Goal: Transaction & Acquisition: Purchase product/service

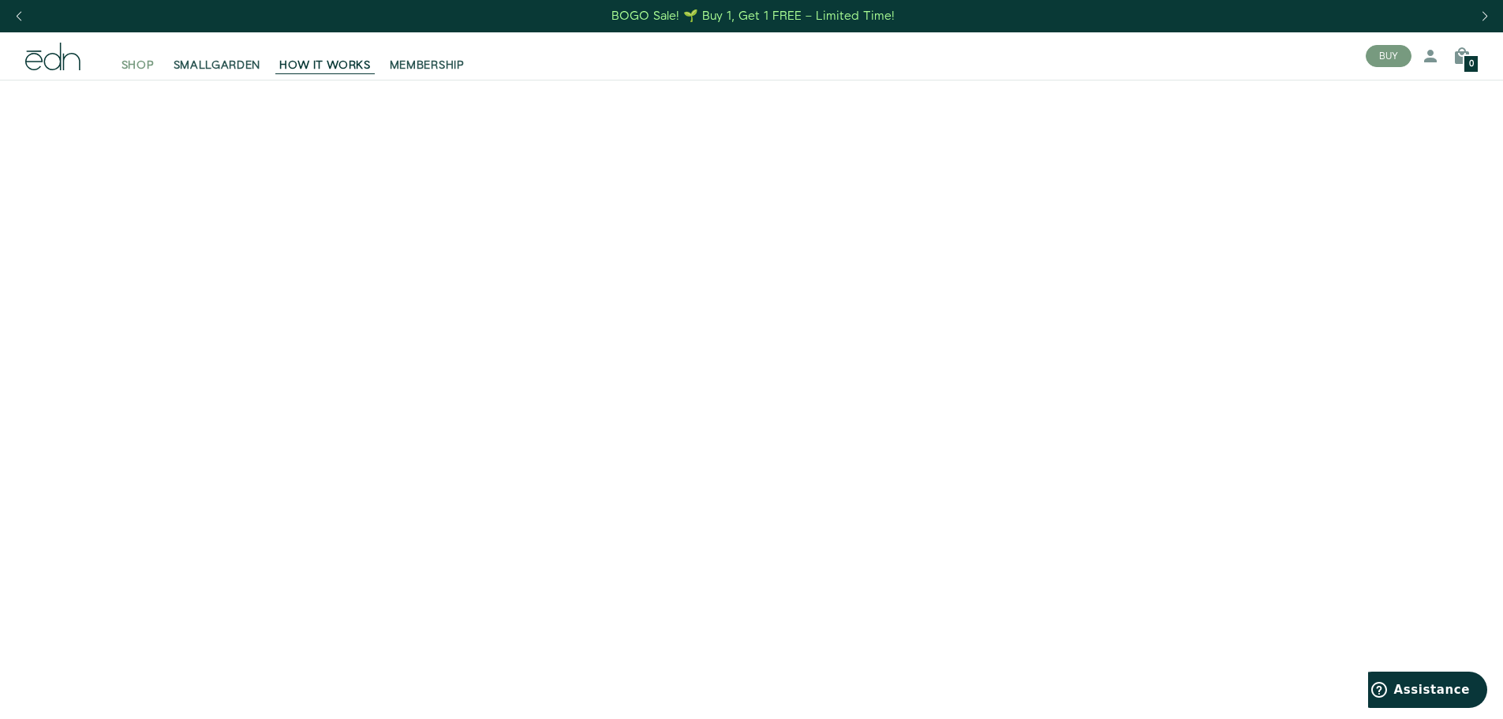
click at [135, 64] on span "SHOP" at bounding box center [137, 66] width 33 height 16
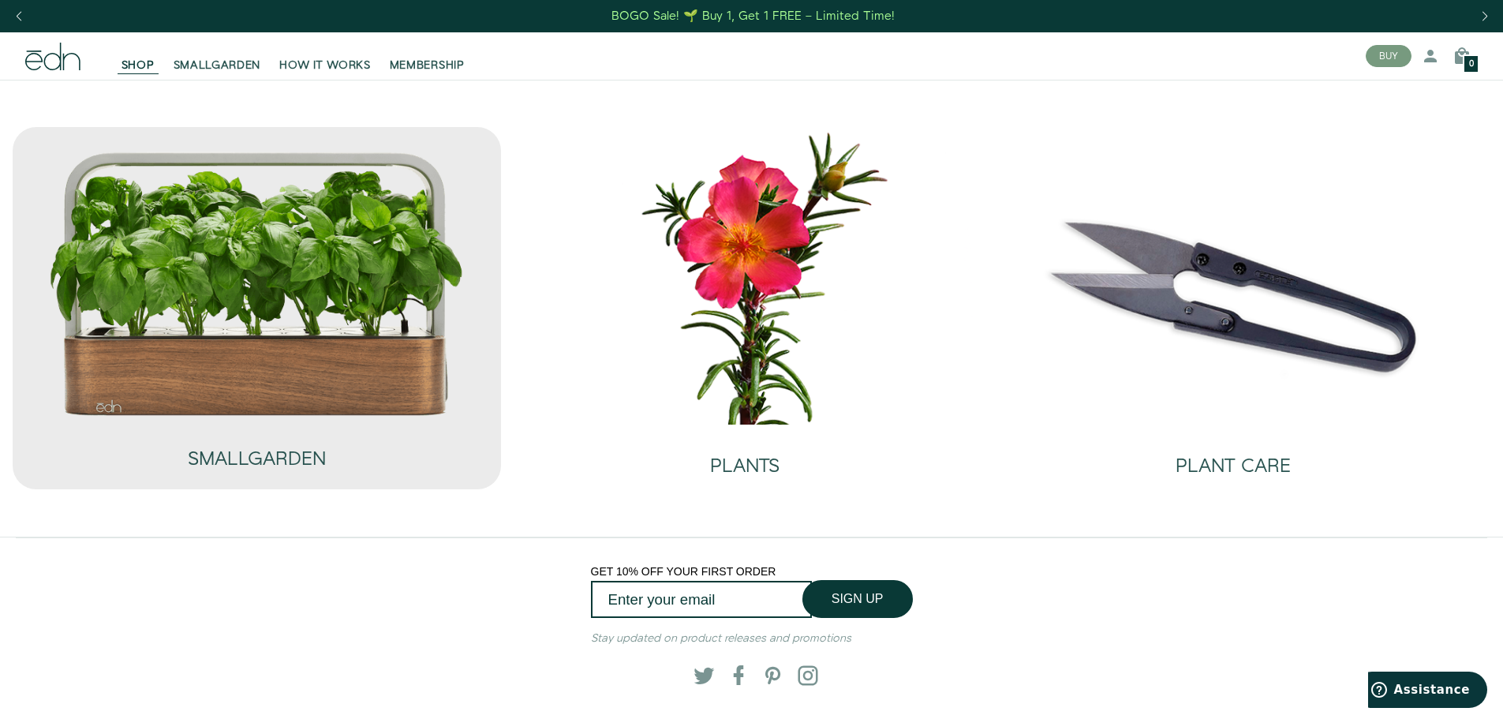
click at [353, 376] on img at bounding box center [256, 283] width 416 height 267
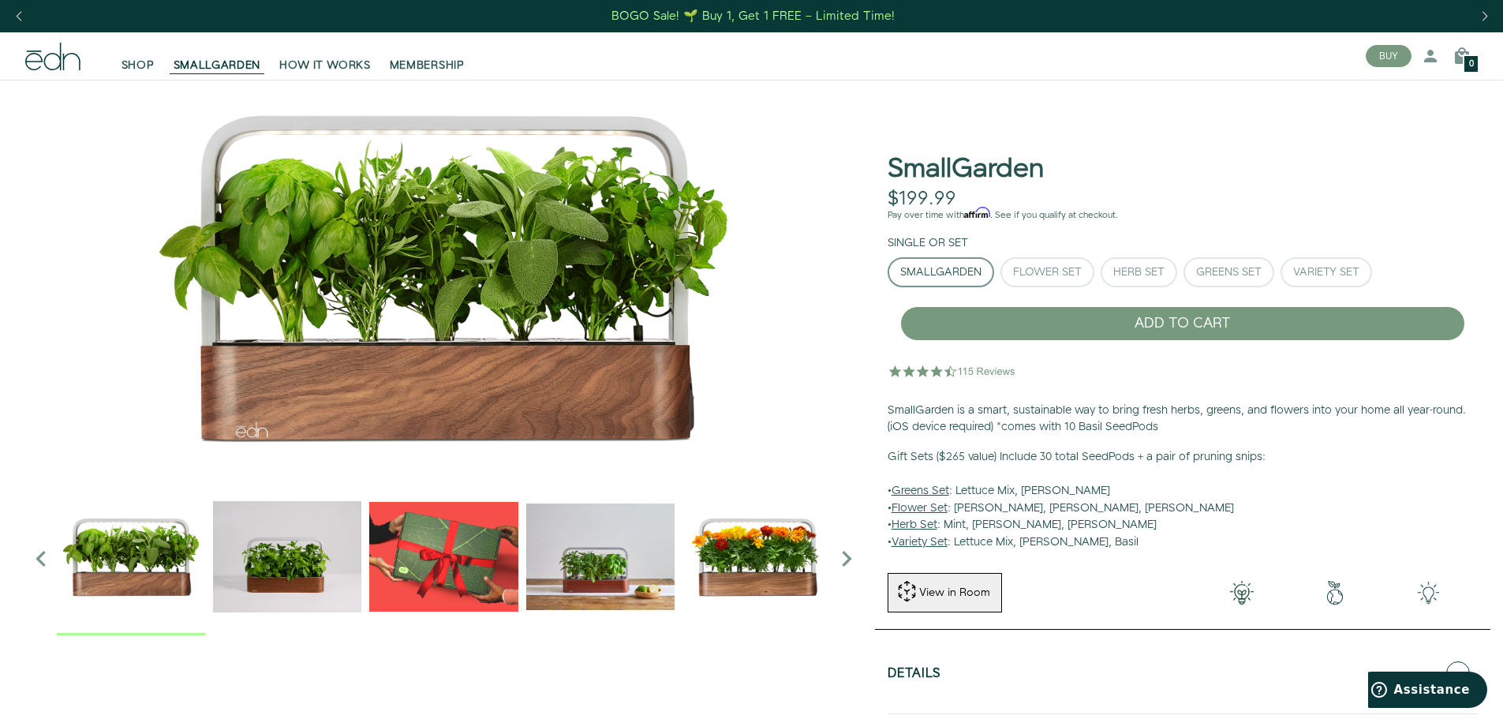
click at [293, 541] on img "2 / 6" at bounding box center [287, 556] width 148 height 148
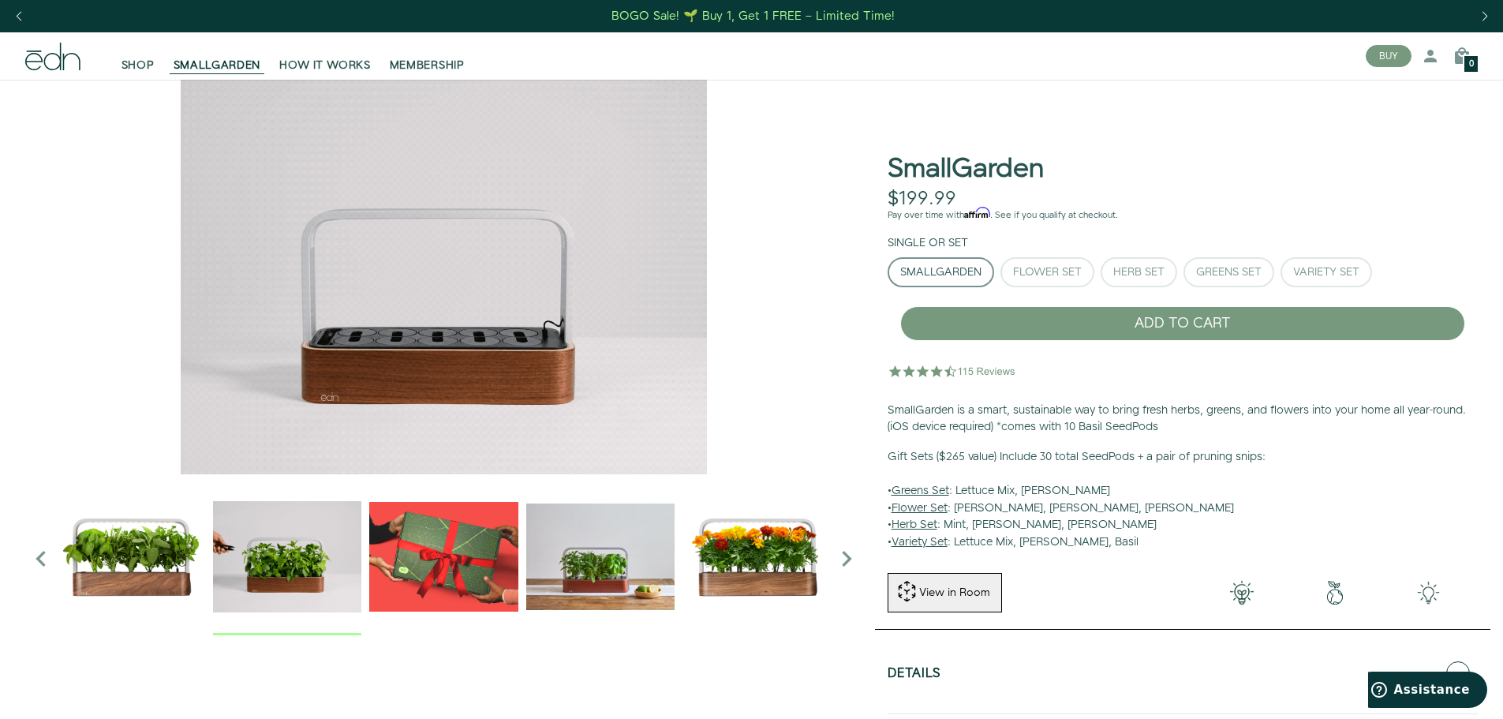
click at [447, 562] on img "3 / 6" at bounding box center [443, 556] width 148 height 148
click at [569, 558] on img "4 / 6" at bounding box center [600, 556] width 148 height 148
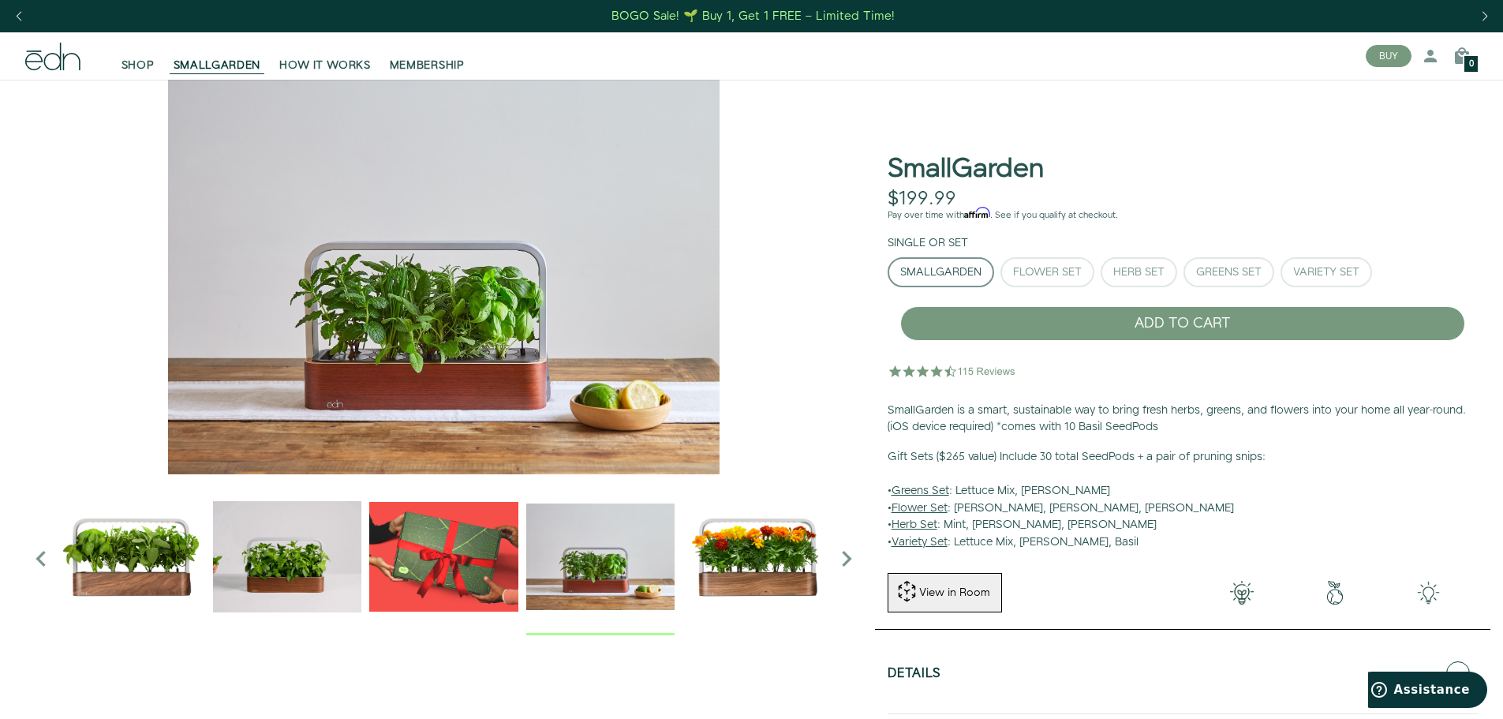
click at [760, 566] on img "5 / 6" at bounding box center [756, 556] width 148 height 148
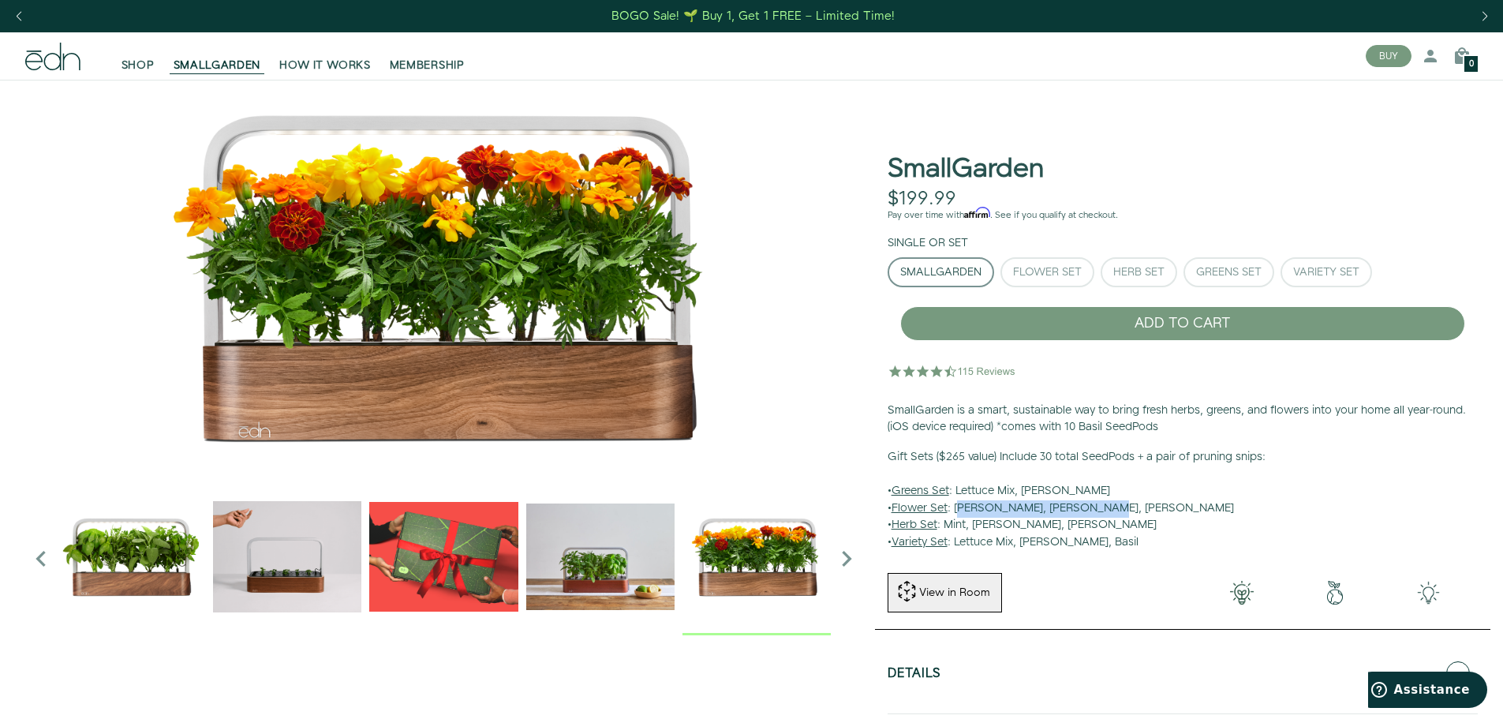
drag, startPoint x: 1100, startPoint y: 511, endPoint x: 963, endPoint y: 514, distance: 137.3
click at [963, 514] on p "Gift Sets ($265 value) Include 30 total SeedPods + a pair of pruning snips: • G…" at bounding box center [1182, 500] width 590 height 103
drag, startPoint x: 1093, startPoint y: 487, endPoint x: 985, endPoint y: 495, distance: 108.4
click at [976, 495] on p "Gift Sets ($265 value) Include 30 total SeedPods + a pair of pruning snips: • G…" at bounding box center [1182, 500] width 590 height 103
click at [1022, 495] on p "Gift Sets ($265 value) Include 30 total SeedPods + a pair of pruning snips: • G…" at bounding box center [1182, 500] width 590 height 103
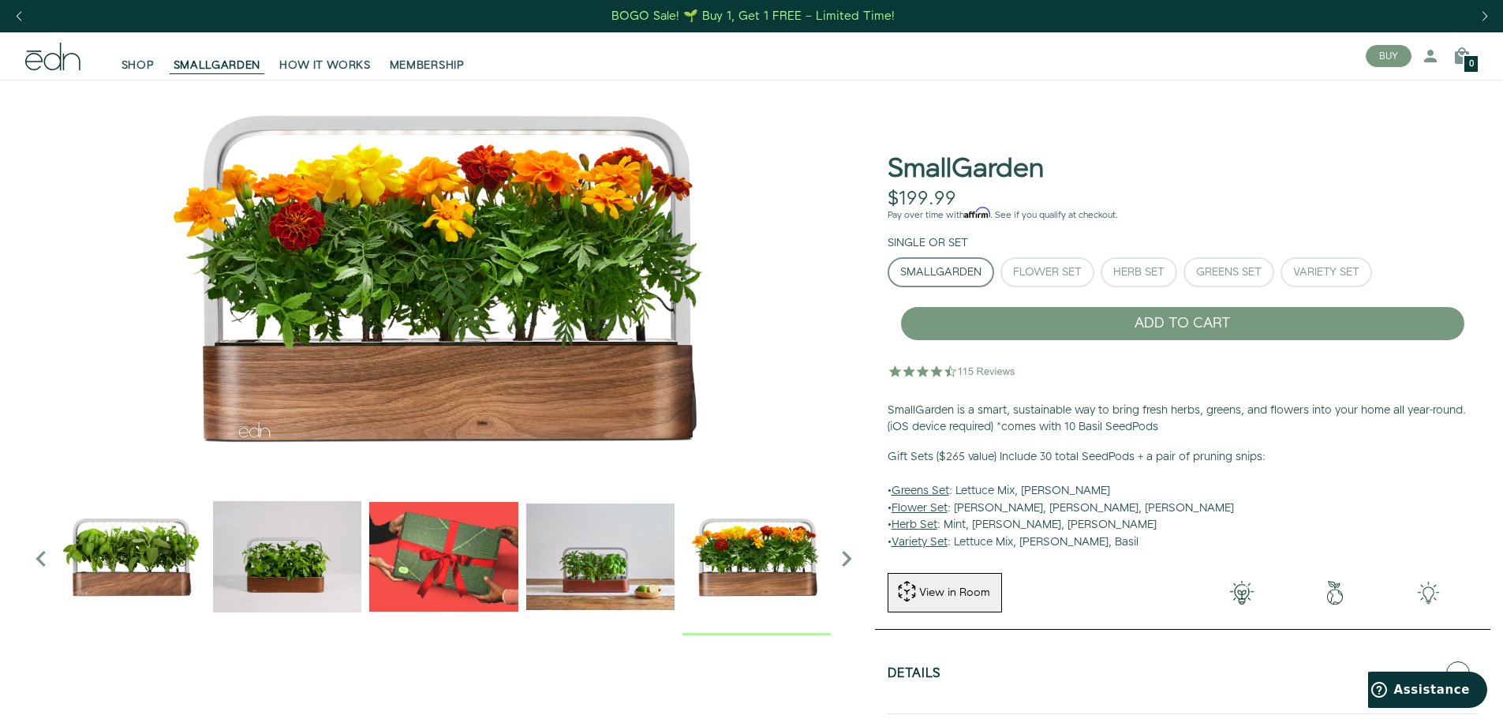
click at [915, 525] on u "Herb Set" at bounding box center [914, 525] width 46 height 16
click at [1156, 267] on div "Herb Set" at bounding box center [1138, 272] width 51 height 11
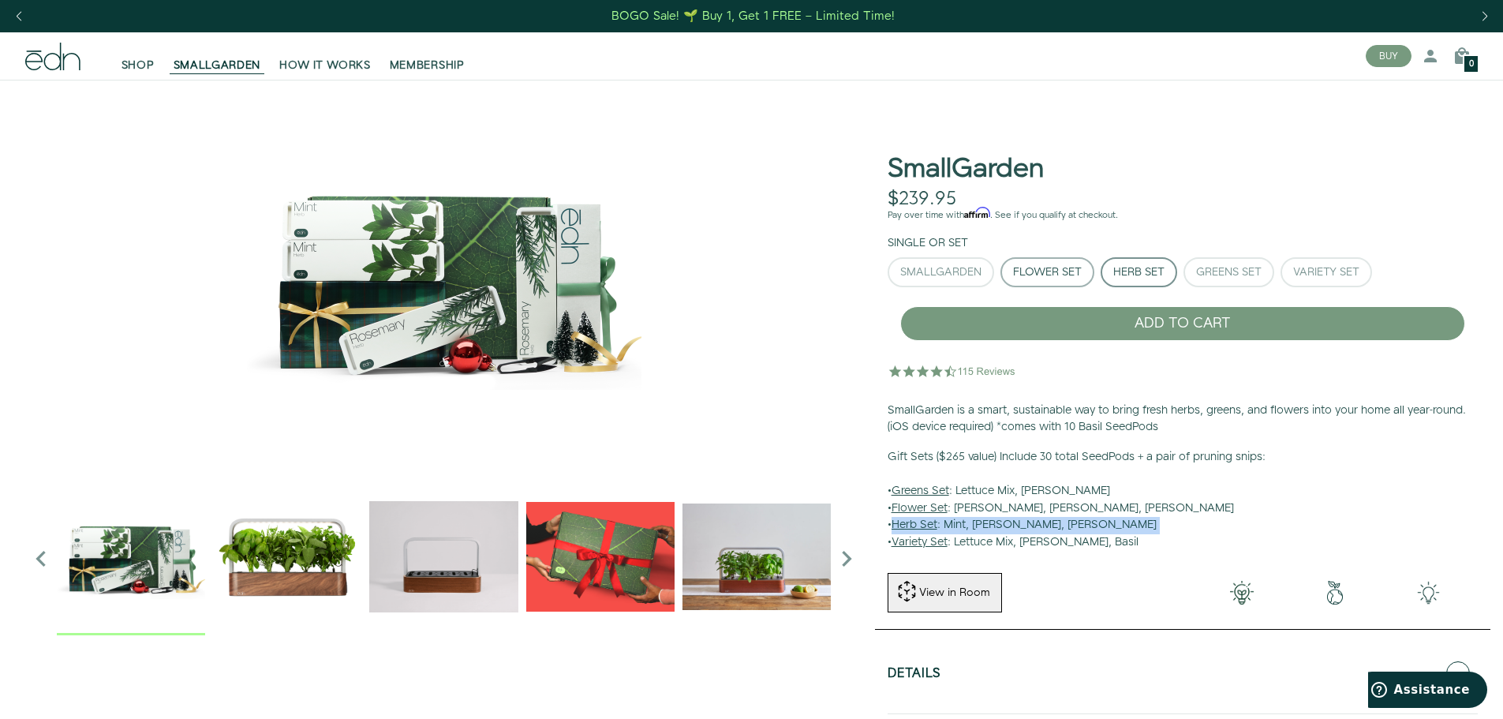
click at [1067, 271] on div "Flower Set" at bounding box center [1047, 272] width 69 height 11
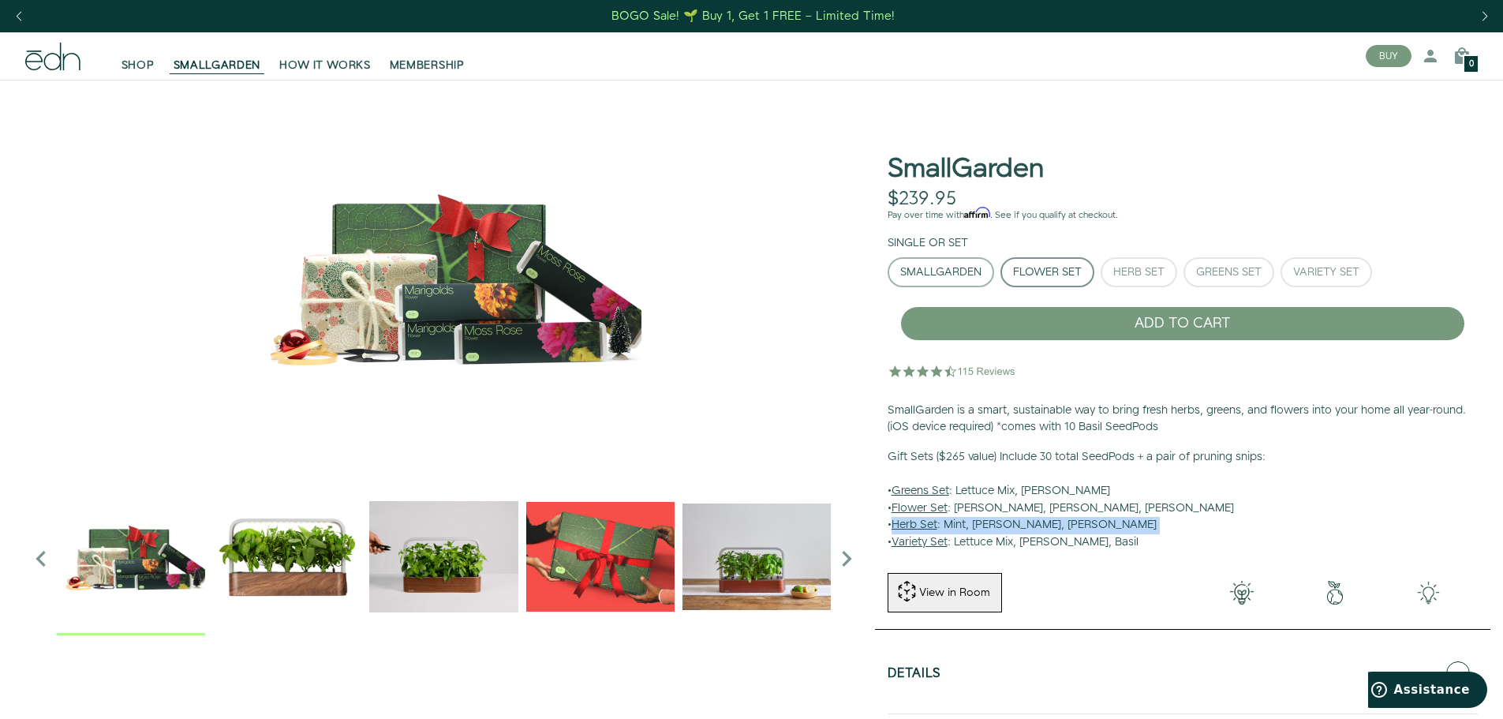
click at [943, 277] on div "SmallGarden" at bounding box center [940, 272] width 81 height 11
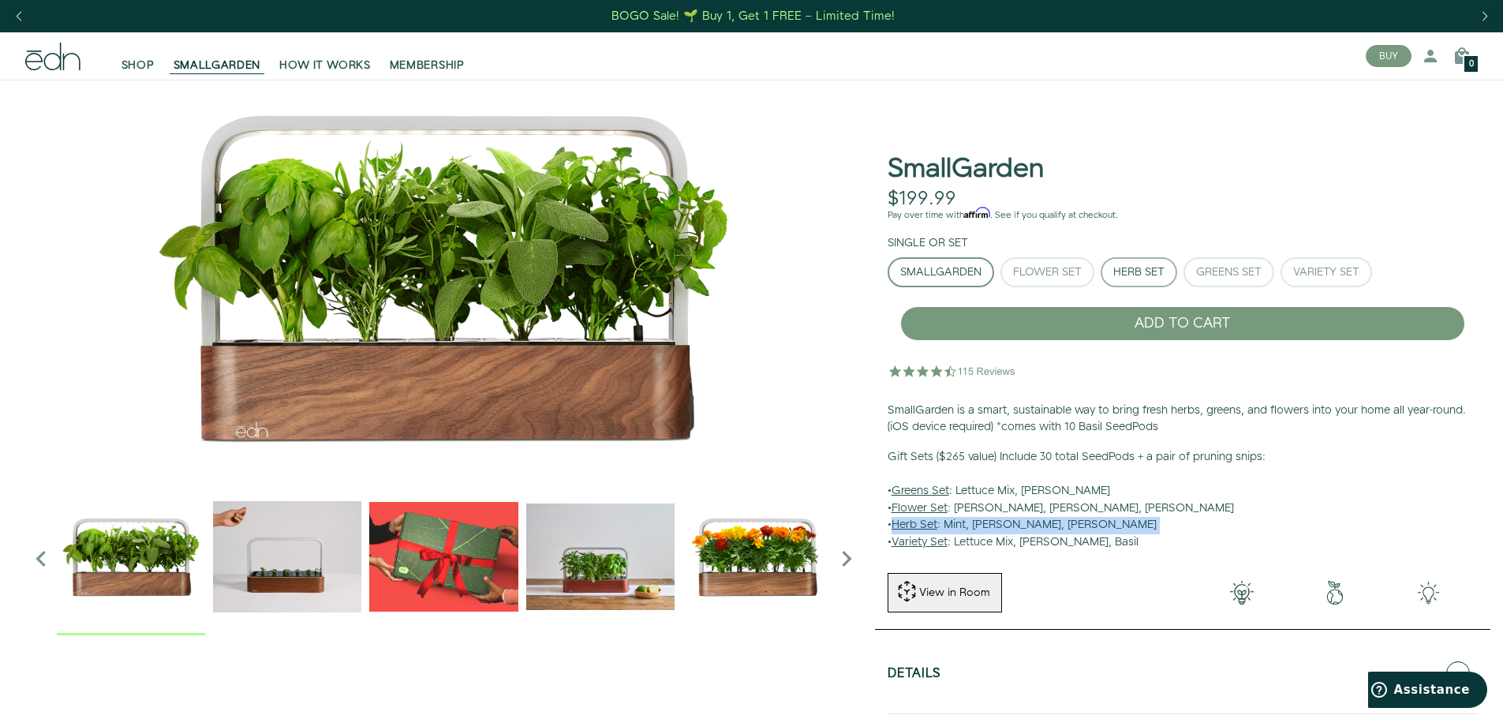
click at [1153, 275] on div "Herb Set" at bounding box center [1138, 272] width 51 height 11
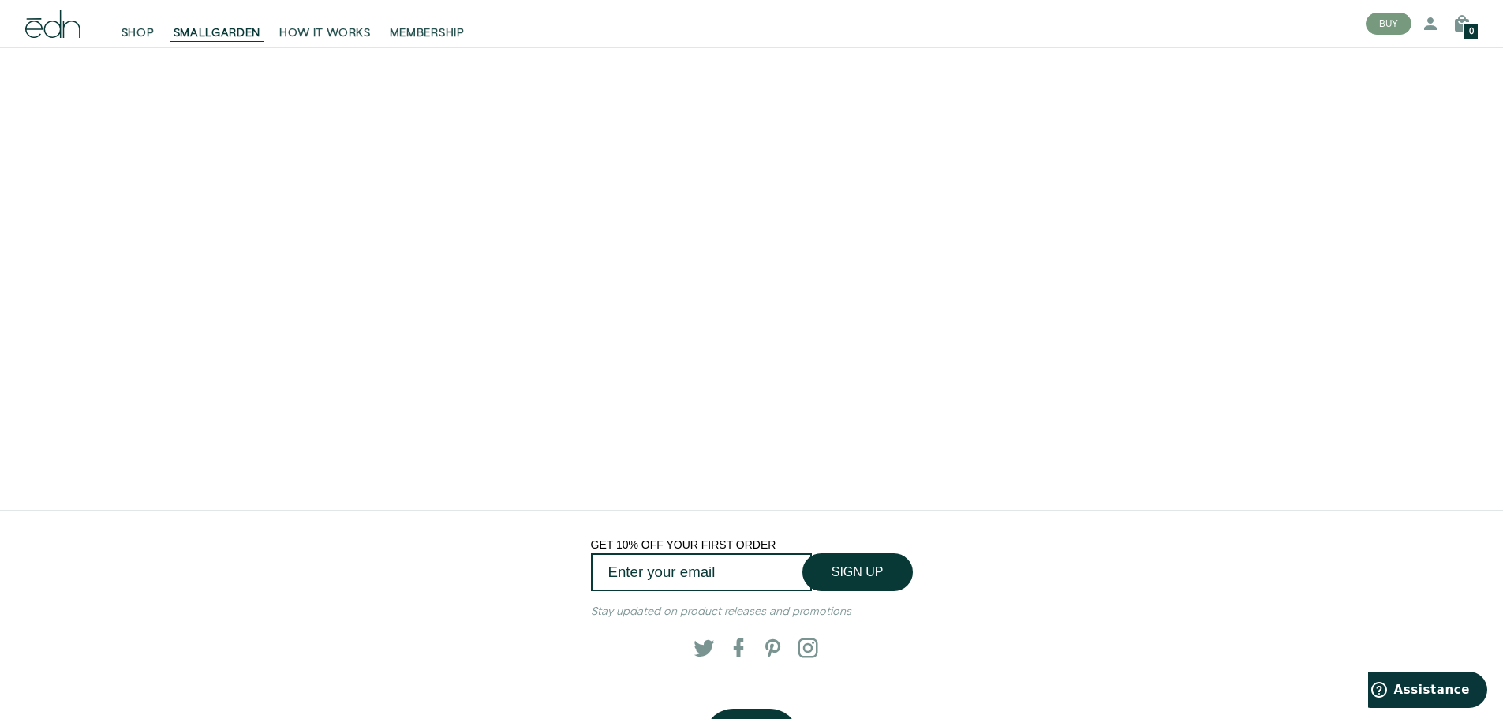
scroll to position [3471, 0]
